Goal: Register for event/course

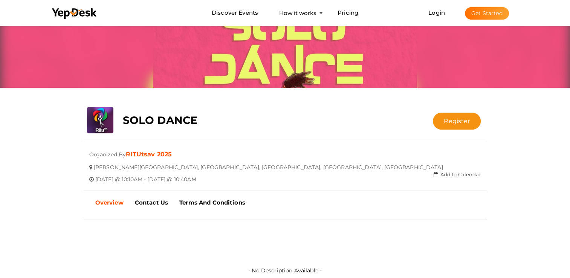
scroll to position [38, 0]
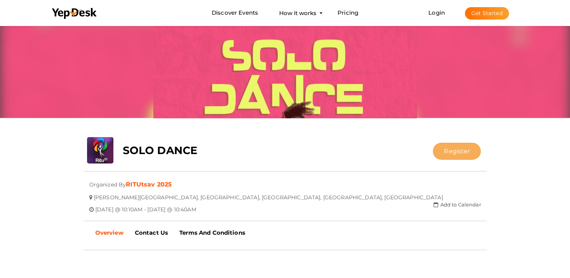
click at [458, 148] on button "Register" at bounding box center [457, 151] width 48 height 17
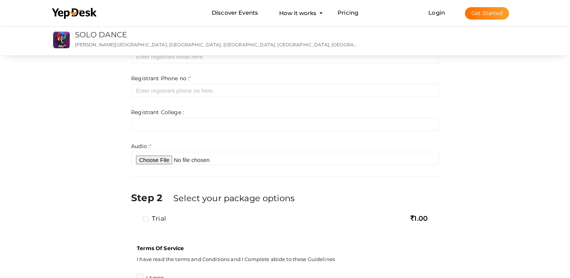
scroll to position [113, 0]
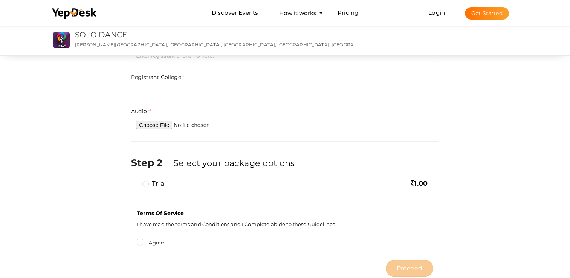
click at [146, 186] on label "trial" at bounding box center [154, 183] width 24 height 9
click at [135, 180] on input "trial" at bounding box center [135, 180] width 0 height 0
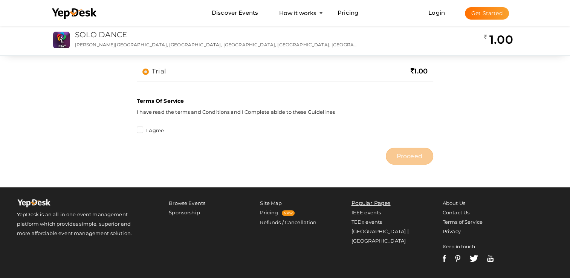
scroll to position [226, 0]
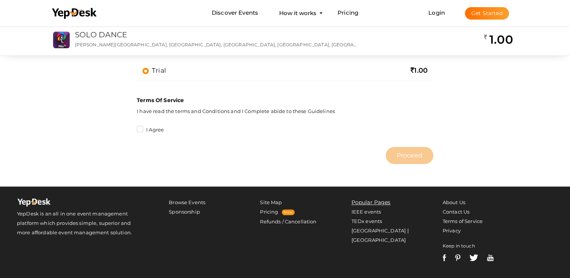
click at [142, 128] on label "I Agree" at bounding box center [150, 130] width 27 height 8
click at [129, 128] on input "I Agree" at bounding box center [129, 128] width 0 height 0
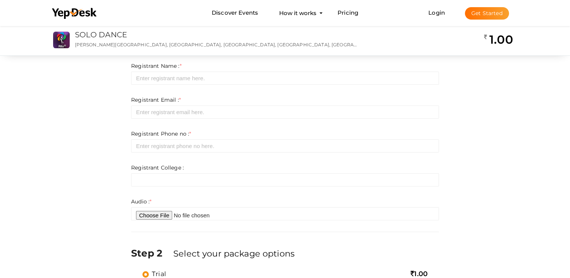
scroll to position [0, 0]
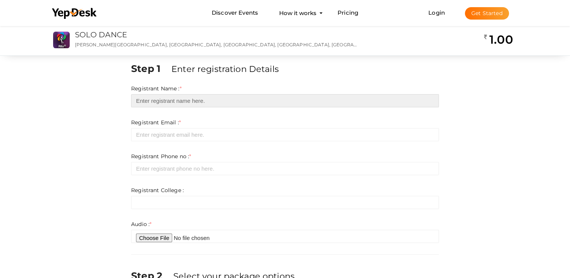
click at [149, 102] on input "text" at bounding box center [285, 100] width 308 height 13
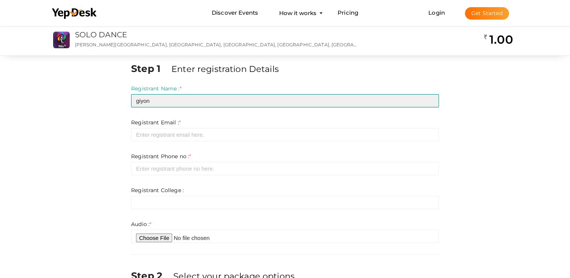
type input "giyon"
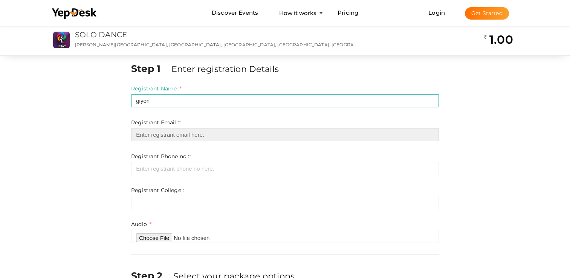
click at [162, 134] on input "email" at bounding box center [285, 134] width 308 height 13
type input "[EMAIL_ADDRESS][DOMAIN_NAME]"
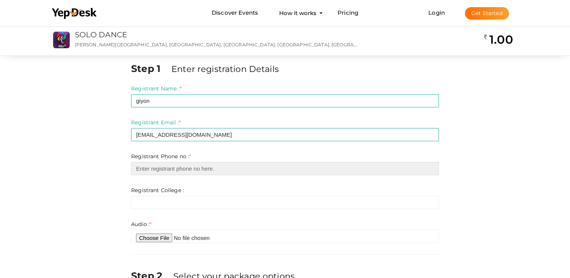
click at [155, 174] on input "number" at bounding box center [285, 168] width 308 height 13
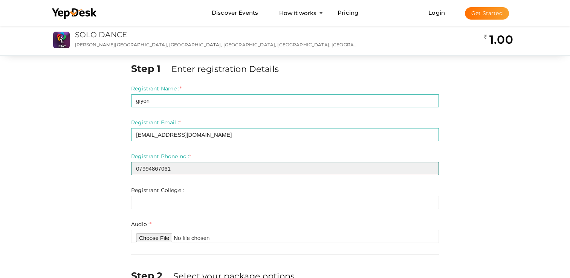
click at [140, 168] on input "07994867061" at bounding box center [285, 168] width 308 height 13
type input "7994867061"
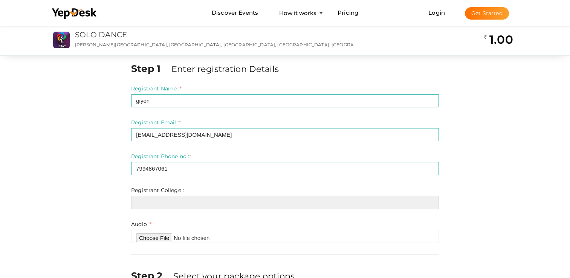
click at [158, 205] on input "text" at bounding box center [285, 202] width 308 height 13
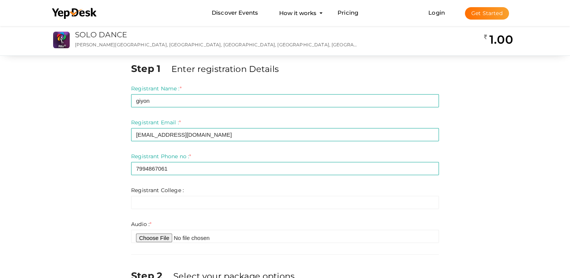
click at [144, 195] on div "Registrant College : * Invalid Email Required. Limit exceeds. Limit is - Invali…" at bounding box center [285, 197] width 308 height 23
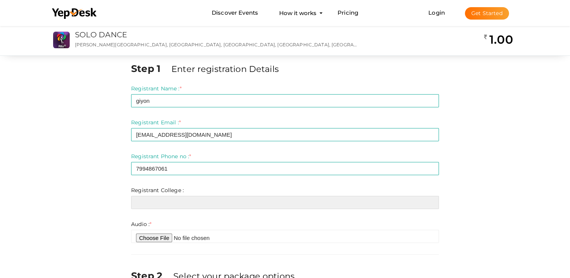
click at [162, 202] on input "text" at bounding box center [285, 202] width 308 height 13
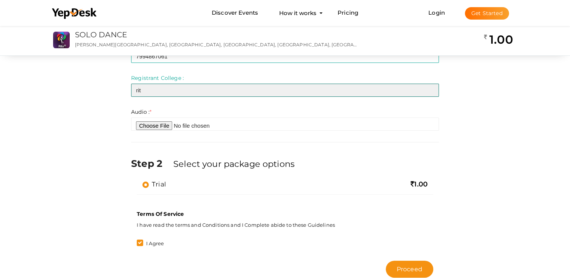
scroll to position [113, 0]
type input "rit"
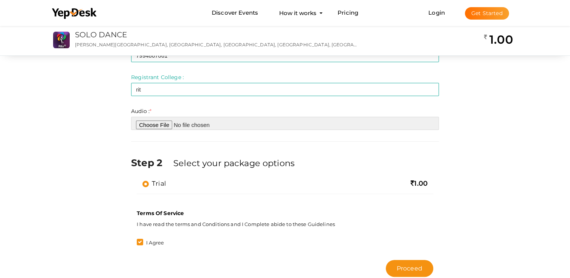
click at [157, 122] on input "file" at bounding box center [285, 123] width 308 height 13
click at [151, 124] on input "file" at bounding box center [285, 123] width 308 height 13
click at [143, 124] on input "file" at bounding box center [285, 123] width 308 height 13
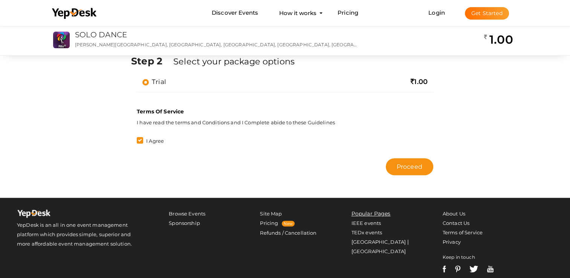
scroll to position [14, 0]
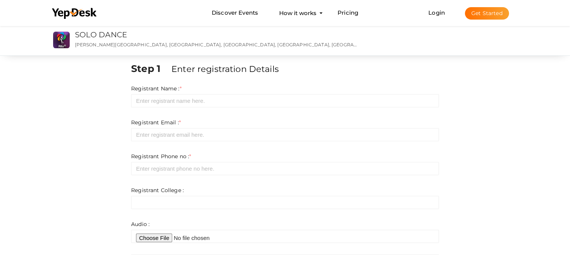
scroll to position [14, 0]
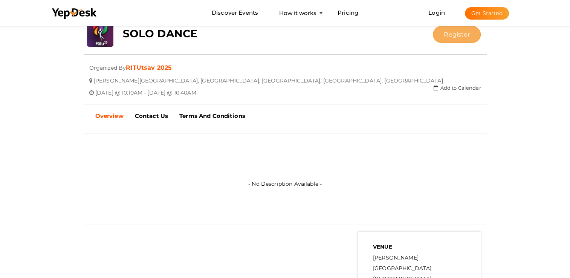
click at [453, 35] on button "Register" at bounding box center [457, 34] width 48 height 17
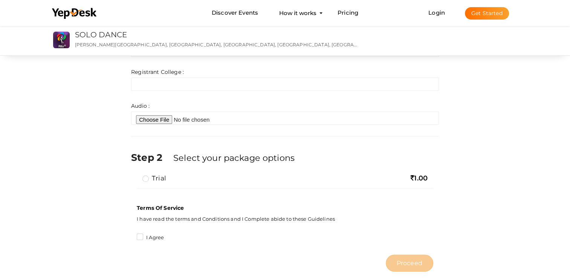
scroll to position [116, 0]
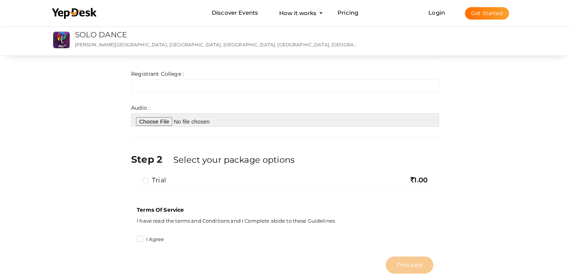
click at [149, 120] on input "file" at bounding box center [285, 119] width 308 height 13
